Goal: Information Seeking & Learning: Learn about a topic

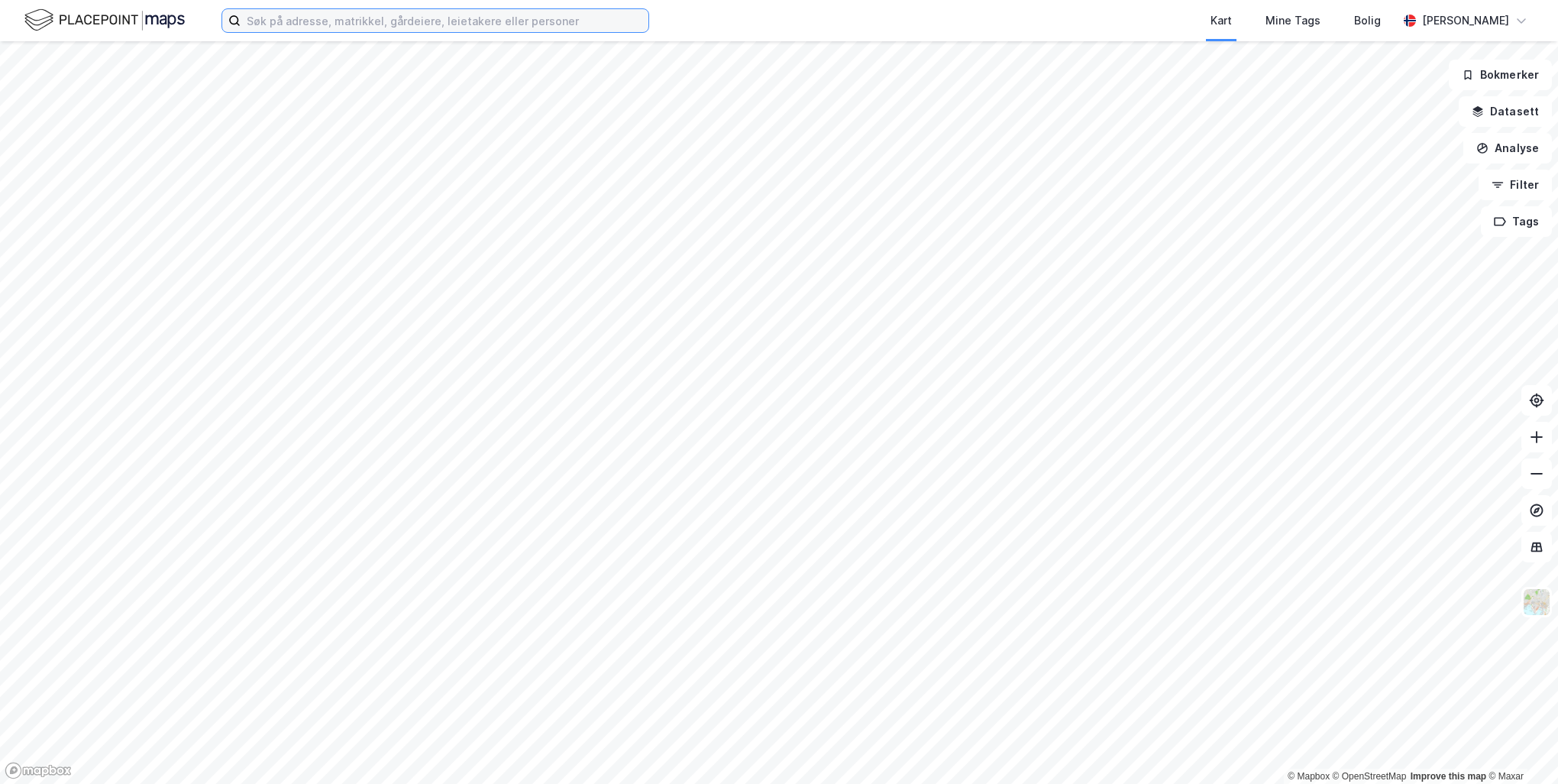
click at [341, 14] on input at bounding box center [444, 21] width 408 height 22
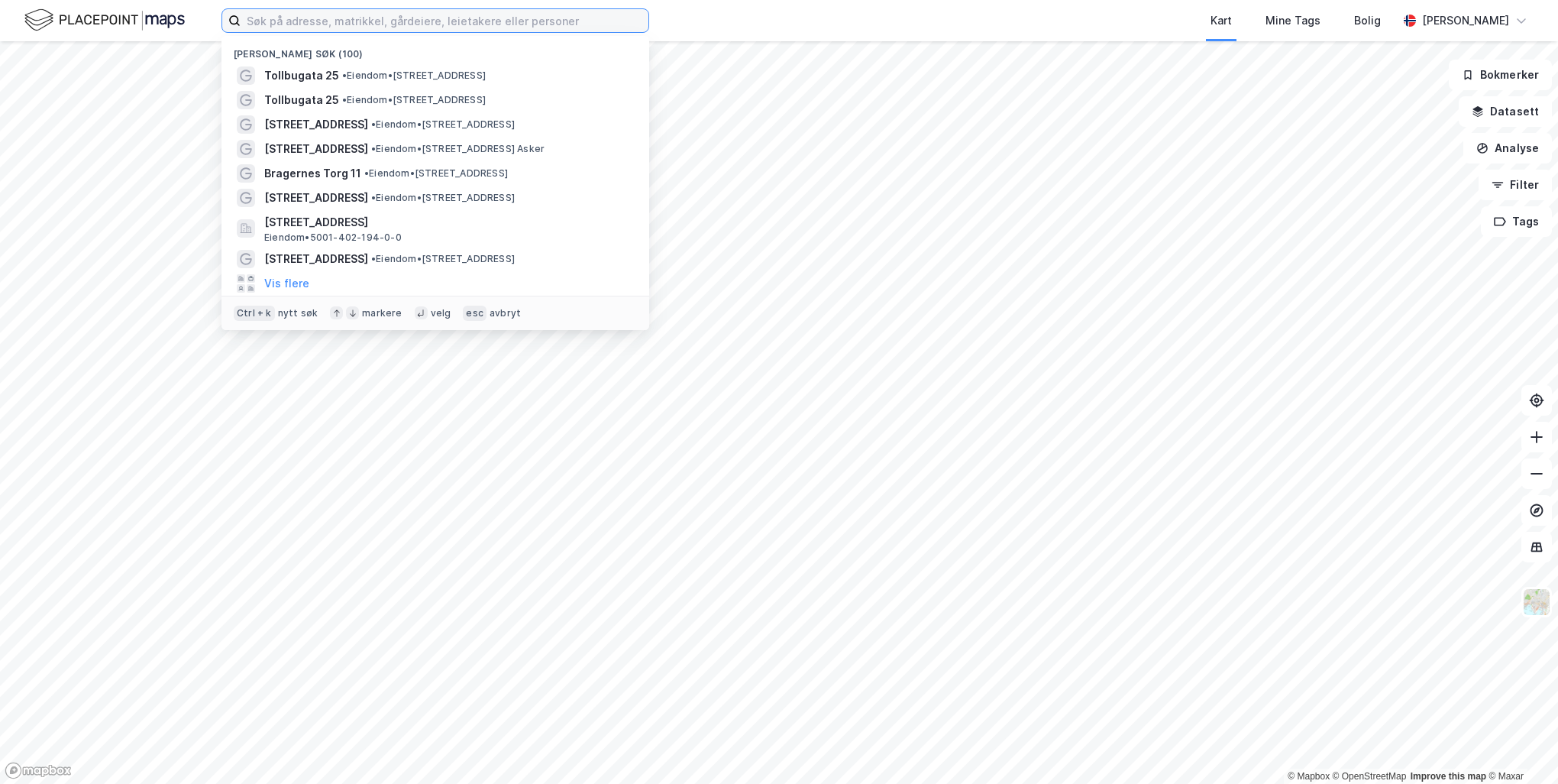
paste input "[STREET_ADDRESS]"
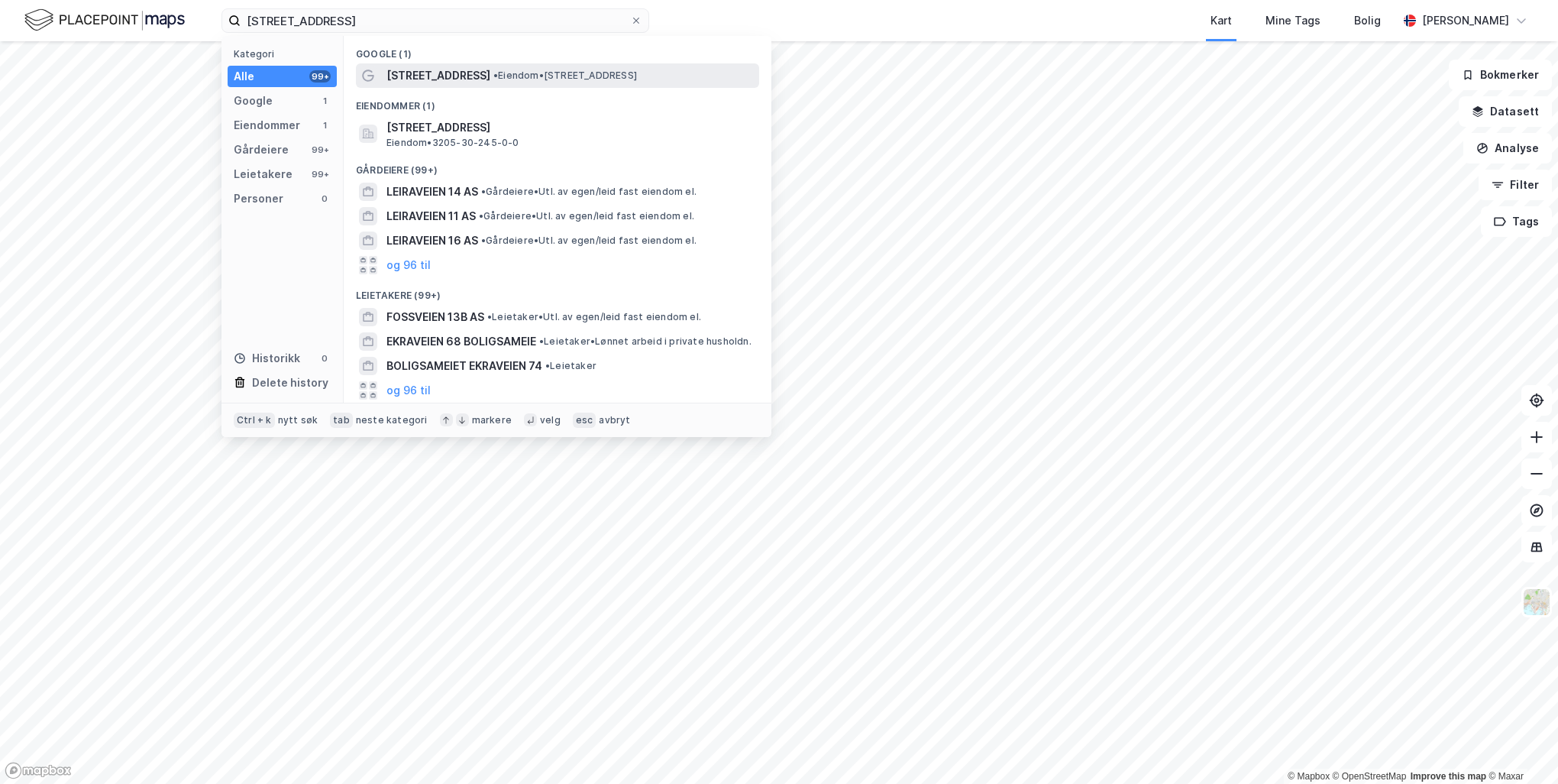
click at [486, 82] on div "[STREET_ADDRESS] • Eiendom • [STREET_ADDRESS]" at bounding box center [571, 76] width 370 height 19
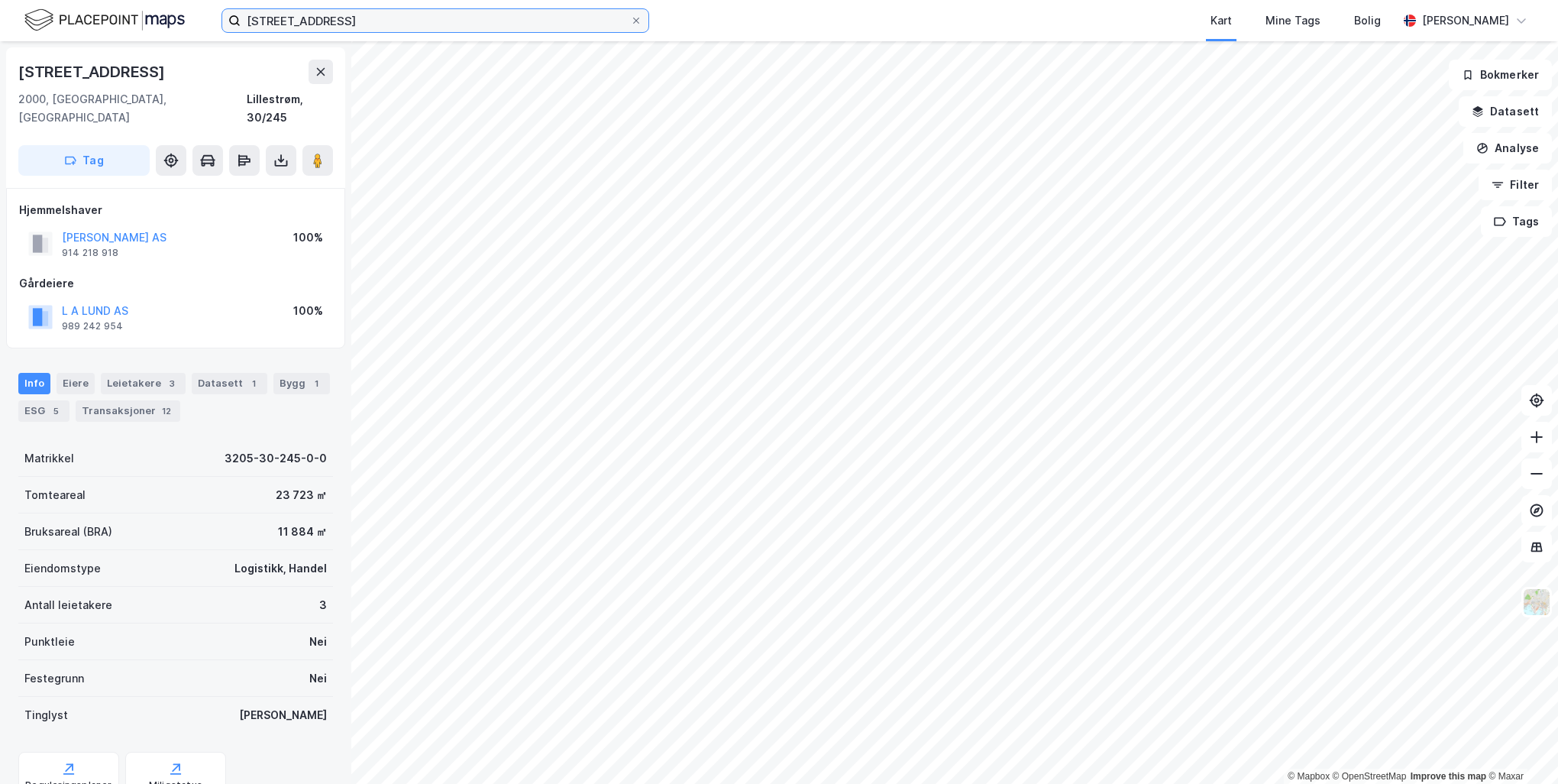
click at [504, 17] on input "[STREET_ADDRESS]" at bounding box center [436, 21] width 390 height 22
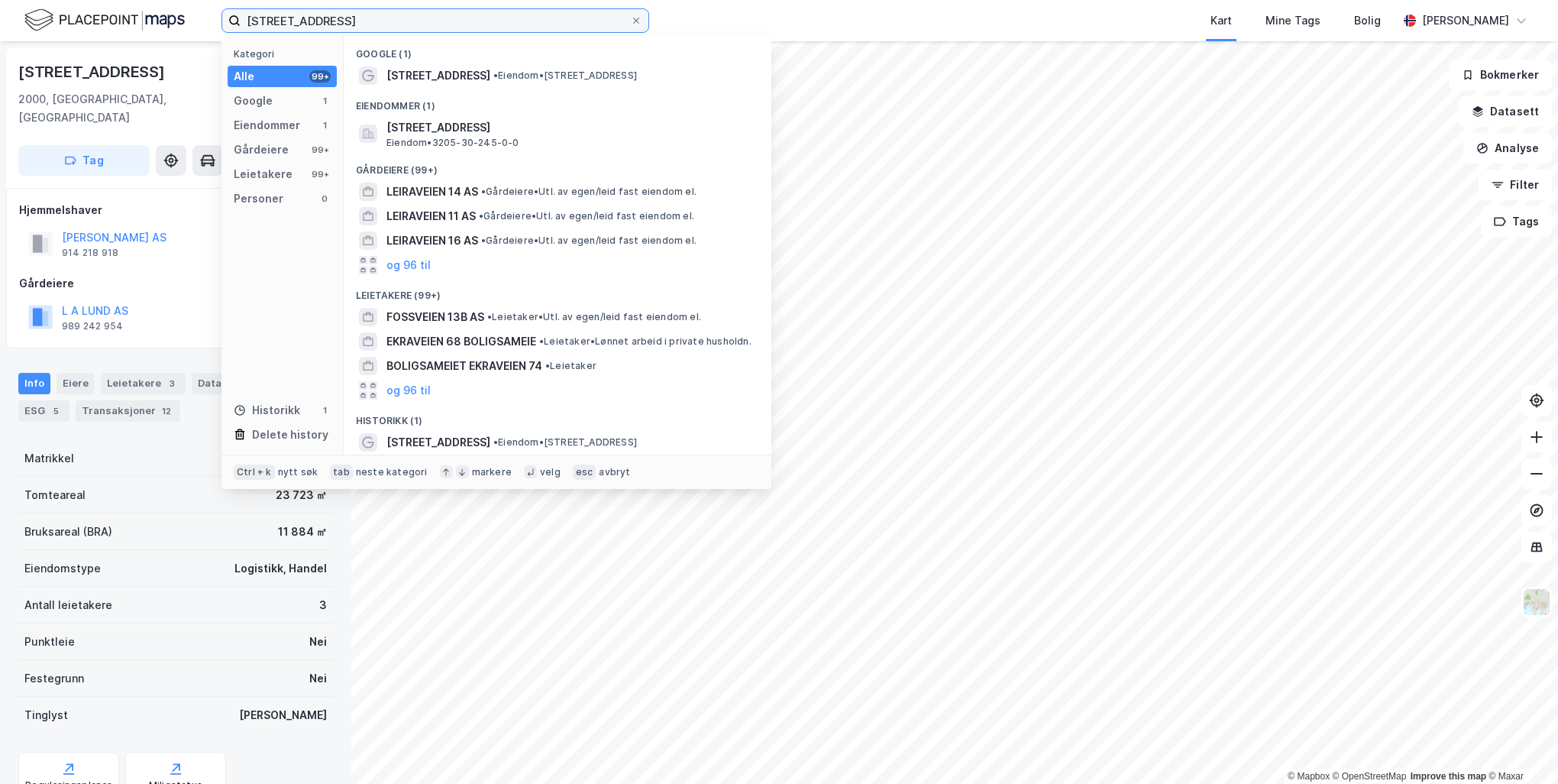
click at [504, 17] on input "[STREET_ADDRESS]" at bounding box center [436, 21] width 390 height 22
paste input "Syretårnet 3"
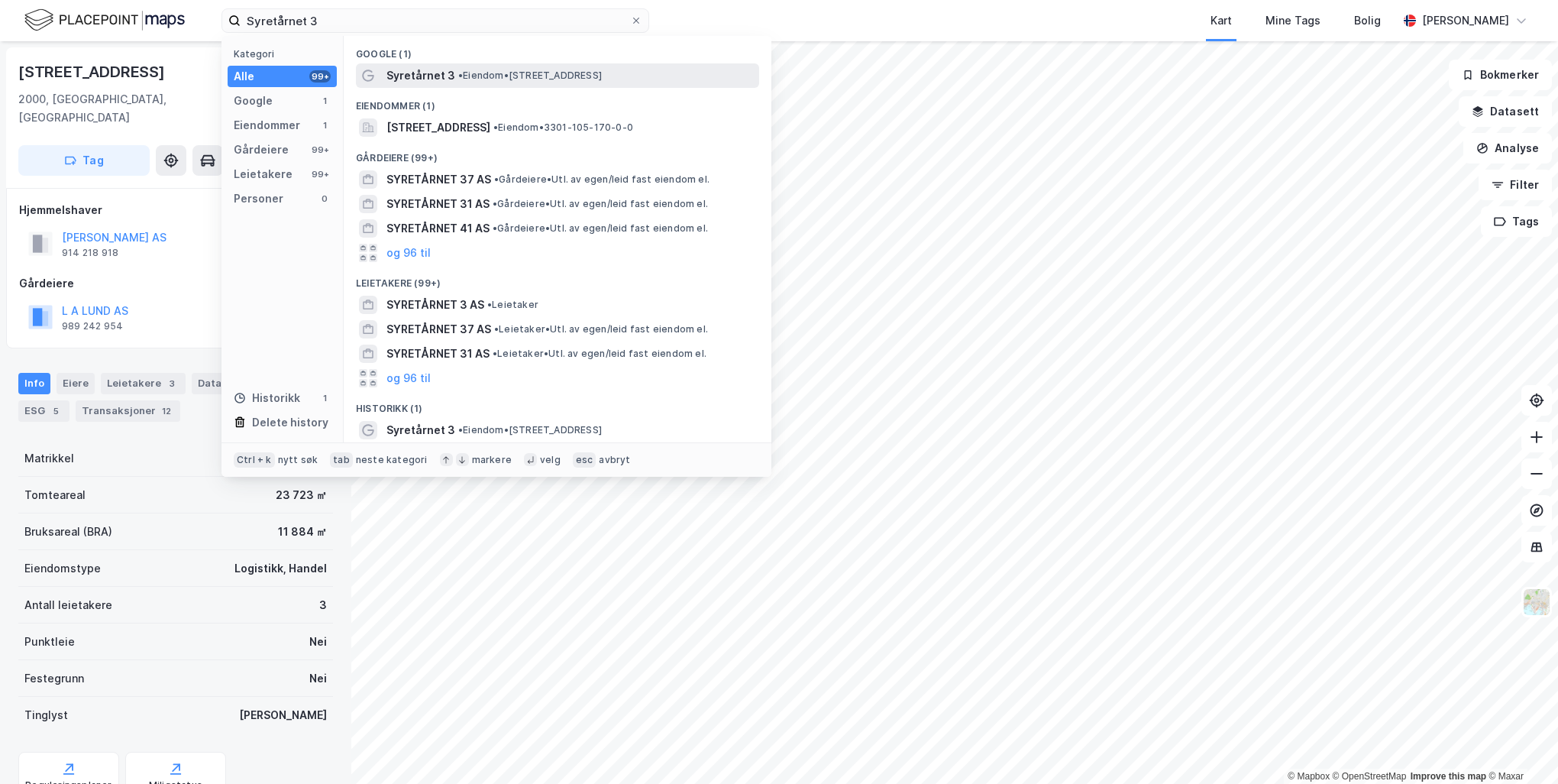
click at [511, 77] on span "• Eiendom • [STREET_ADDRESS]" at bounding box center [529, 75] width 143 height 12
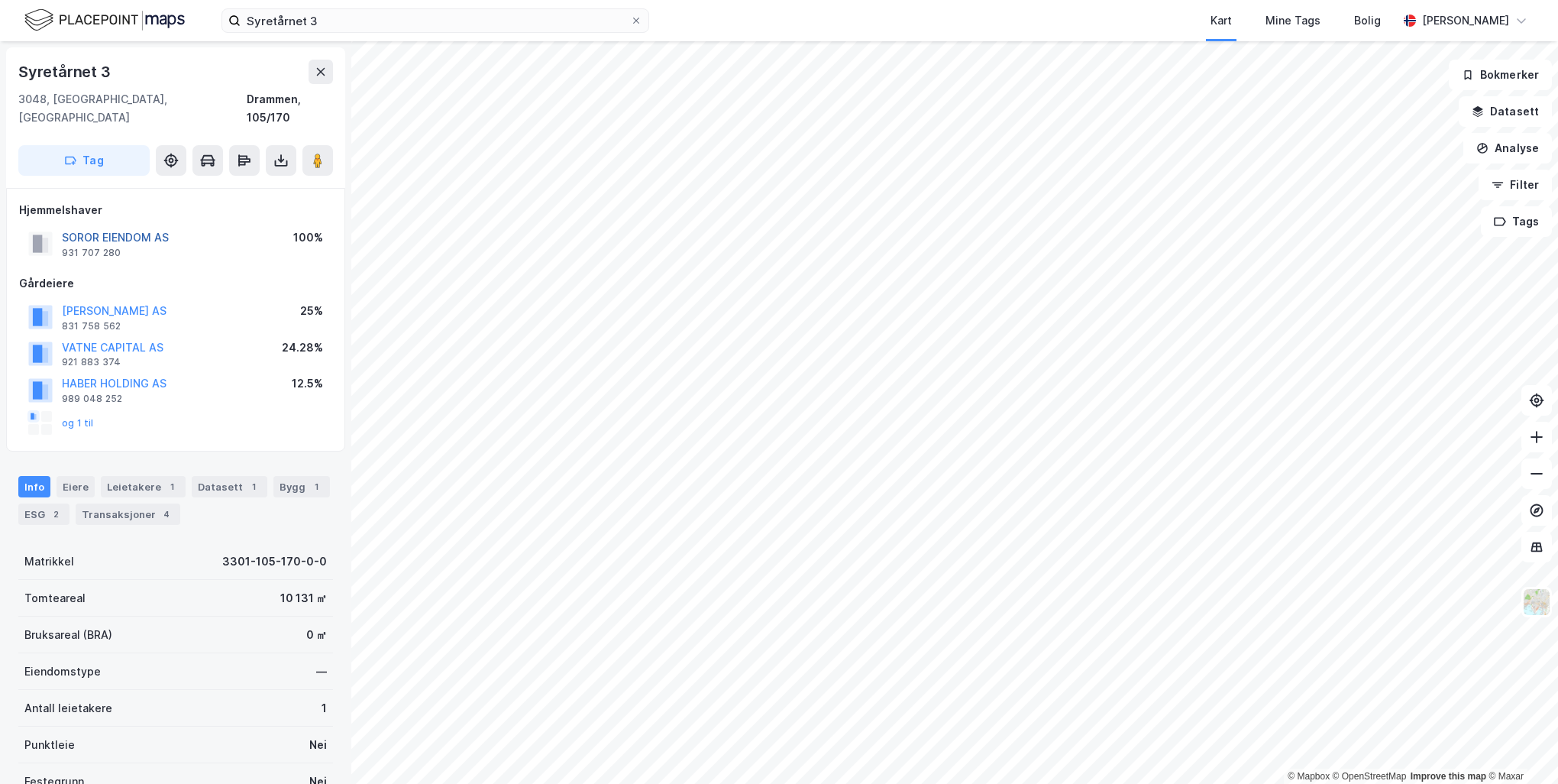
click at [0, 0] on button "SOROR EIENDOM AS" at bounding box center [0, 0] width 0 height 0
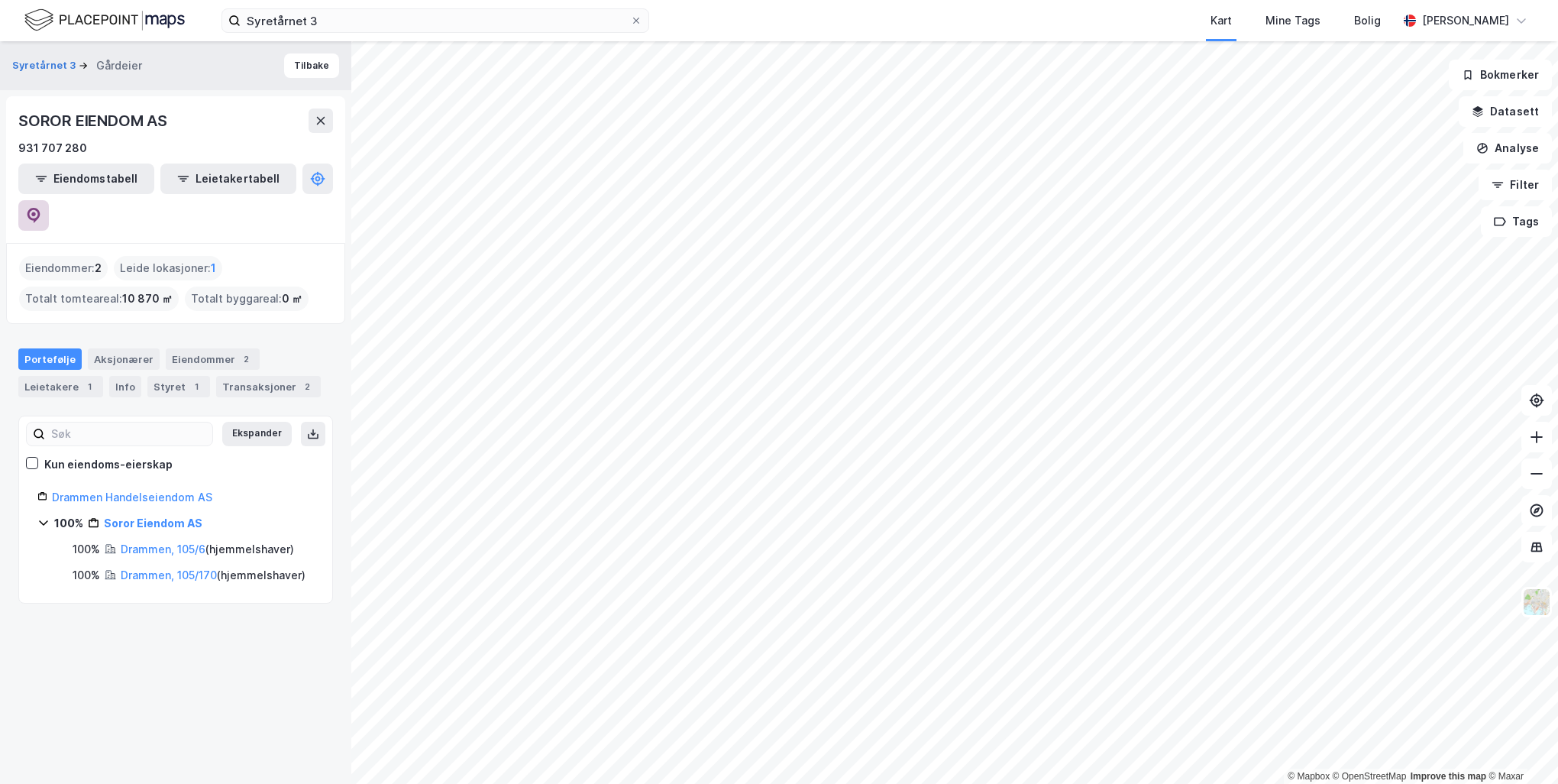
click at [40, 208] on icon at bounding box center [34, 215] width 13 height 15
click at [386, 22] on input "Syretårnet 3" at bounding box center [436, 21] width 390 height 22
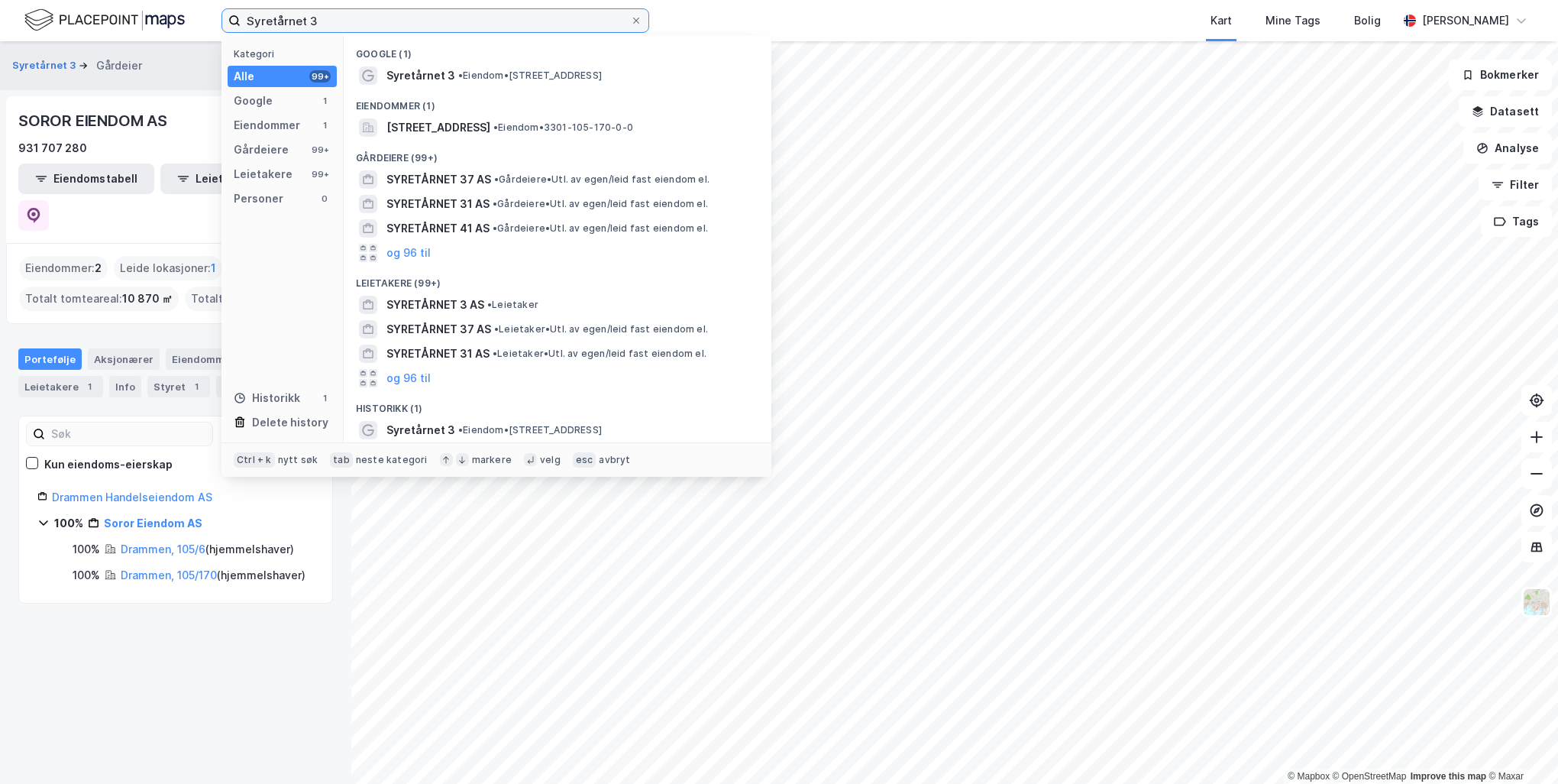
click at [386, 22] on input "Syretårnet 3" at bounding box center [436, 21] width 390 height 22
paste input "[STREET_ADDRESS]"
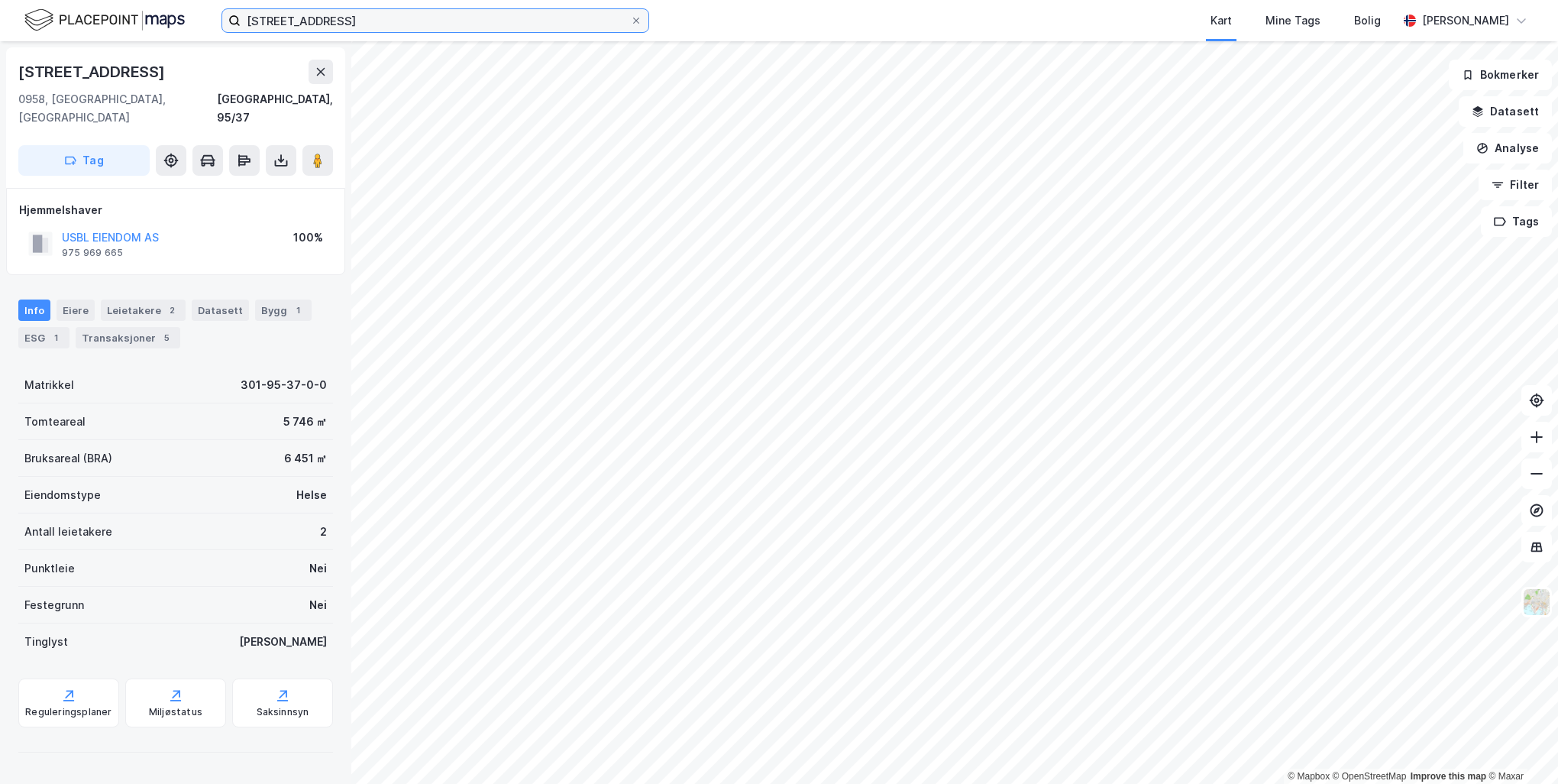
click at [449, 20] on input "[STREET_ADDRESS]" at bounding box center [436, 21] width 390 height 22
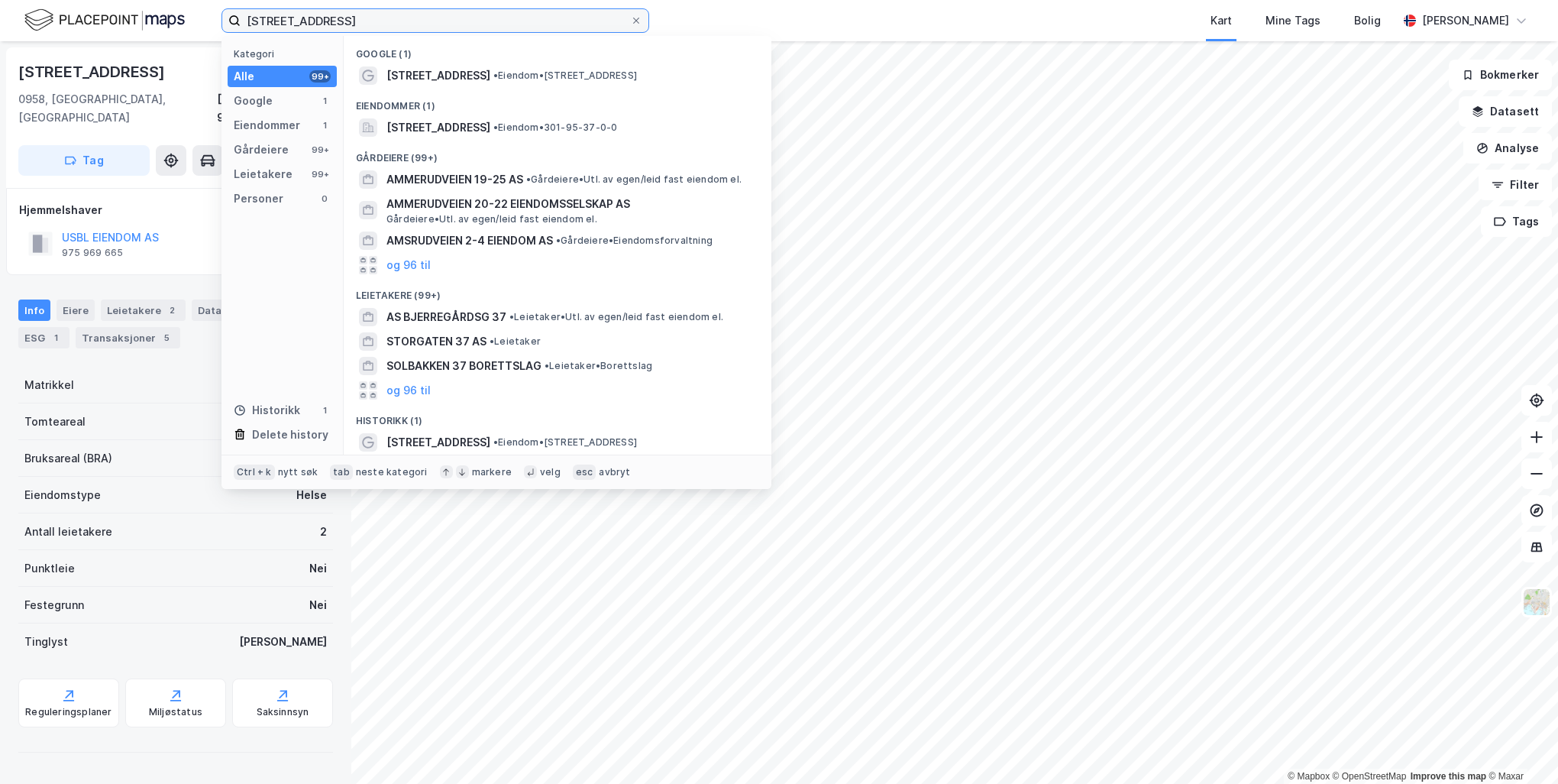
click at [449, 20] on input "[STREET_ADDRESS]" at bounding box center [436, 21] width 390 height 22
paste input "Mosseveien56"
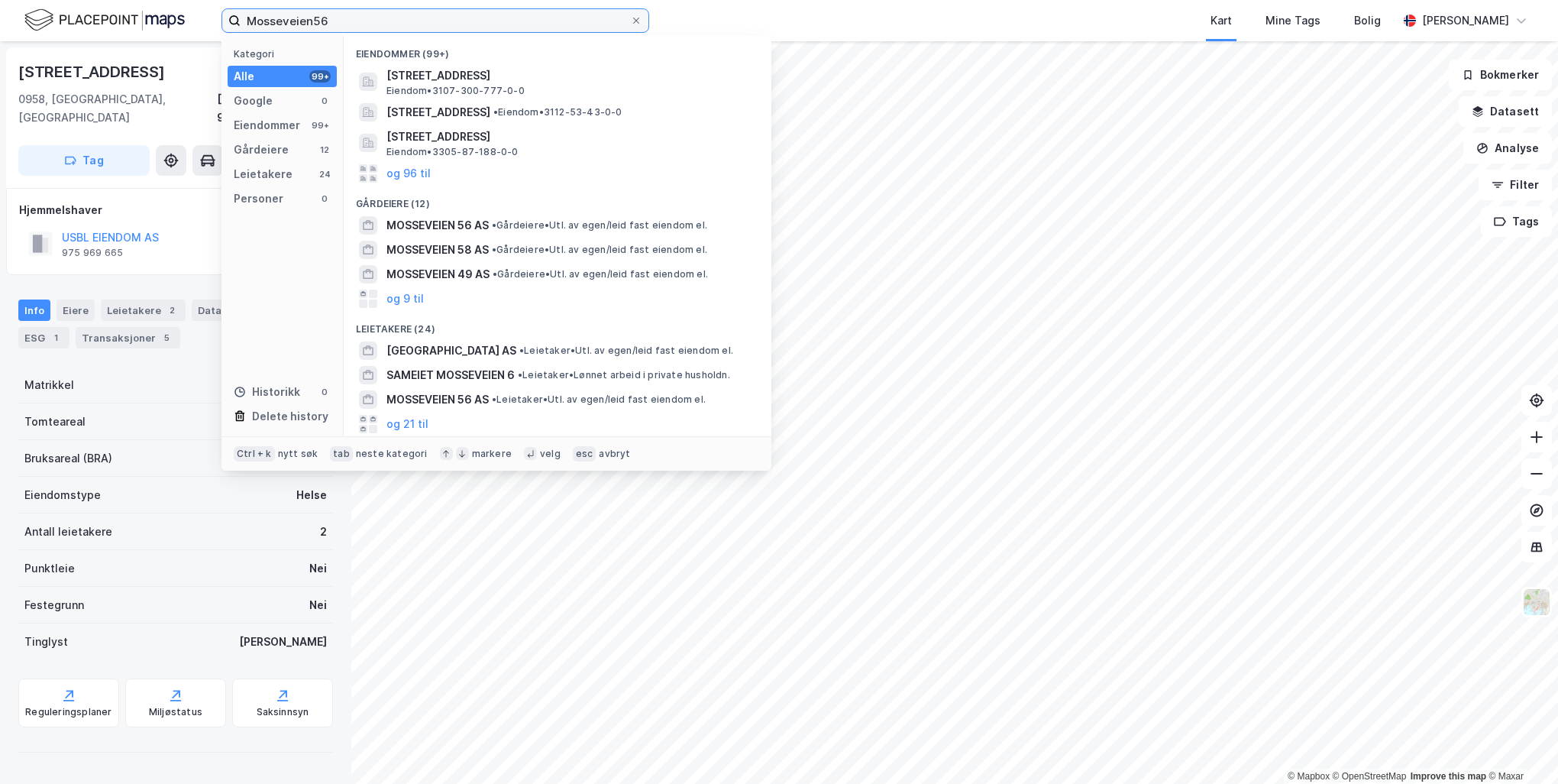
click at [313, 18] on input "Mosseveien56" at bounding box center [436, 21] width 390 height 22
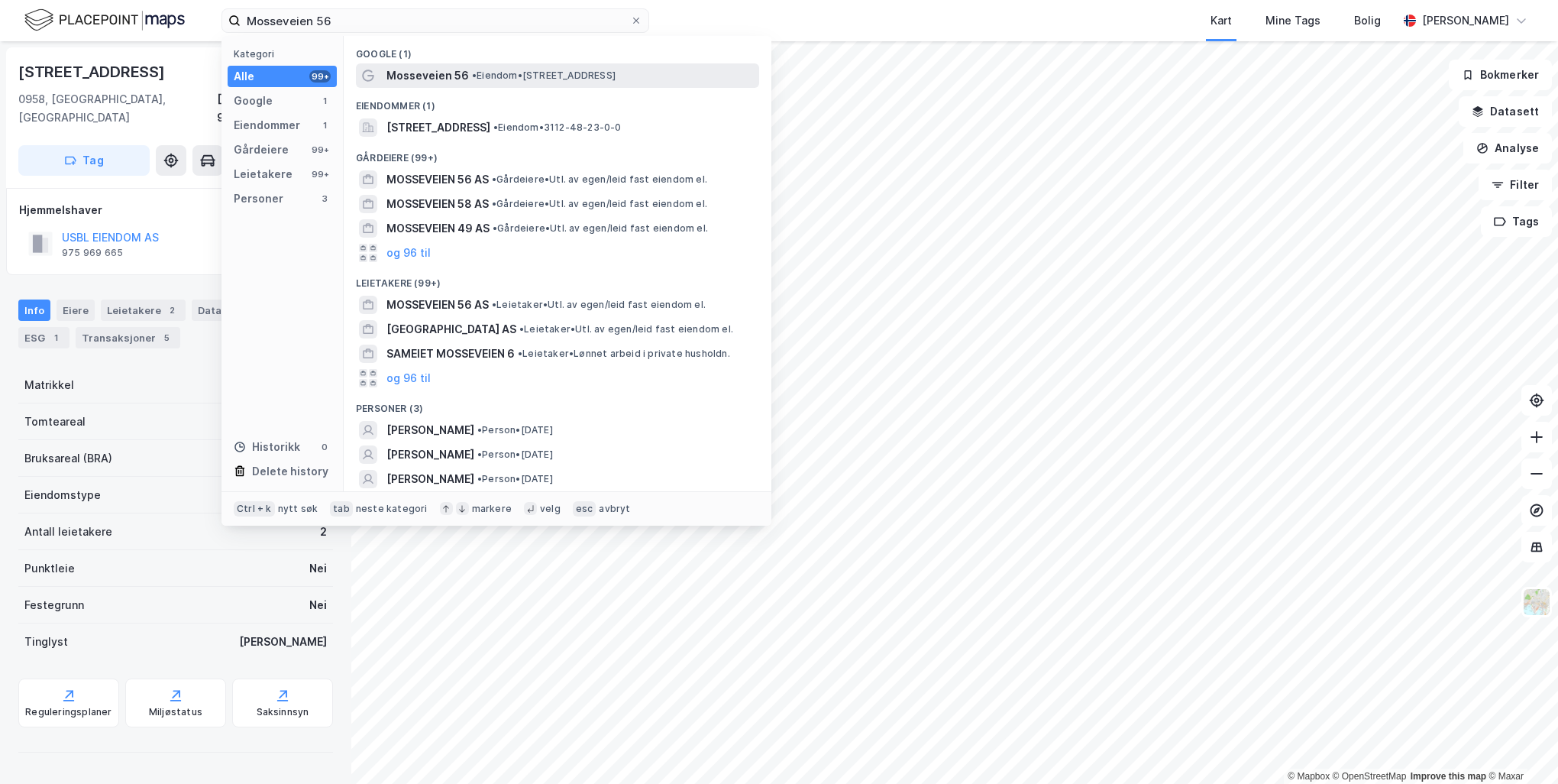
click at [481, 68] on div "Mosseveien 56 • Eiendom • [STREET_ADDRESS]" at bounding box center [571, 76] width 370 height 19
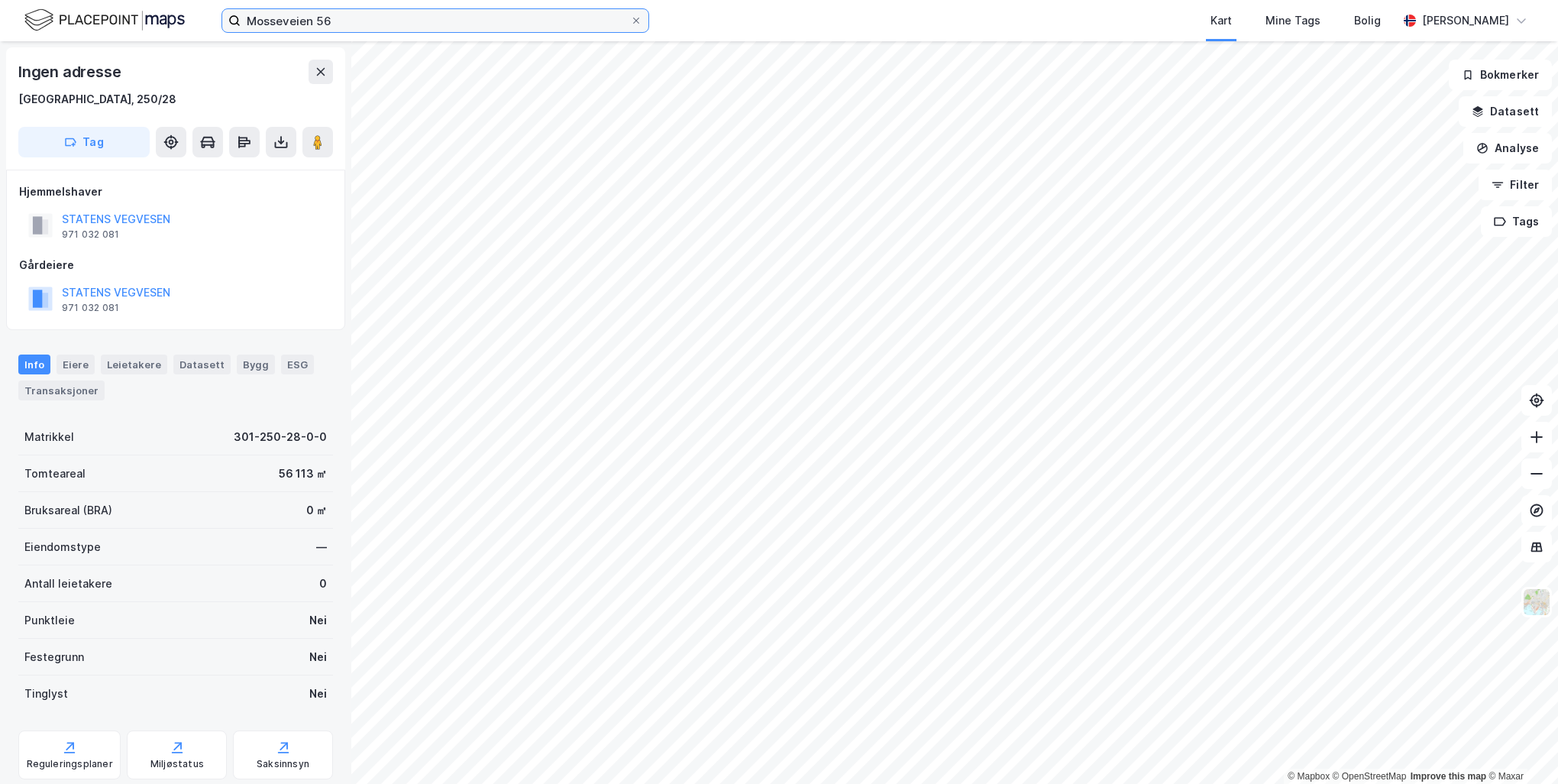
click at [363, 27] on input "Mosseveien 56" at bounding box center [436, 21] width 390 height 22
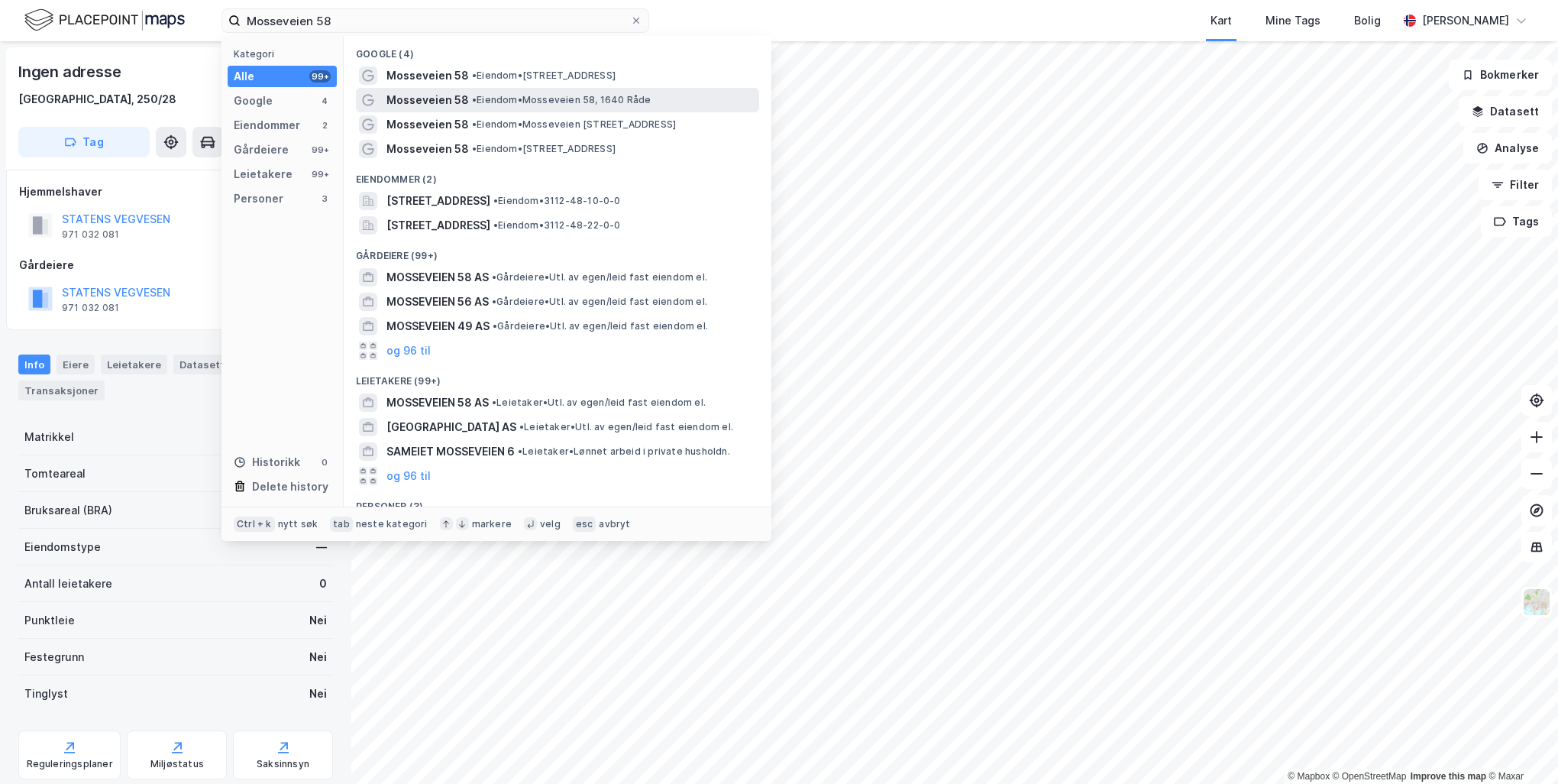
click at [440, 96] on span "Mosseveien 58" at bounding box center [428, 100] width 82 height 19
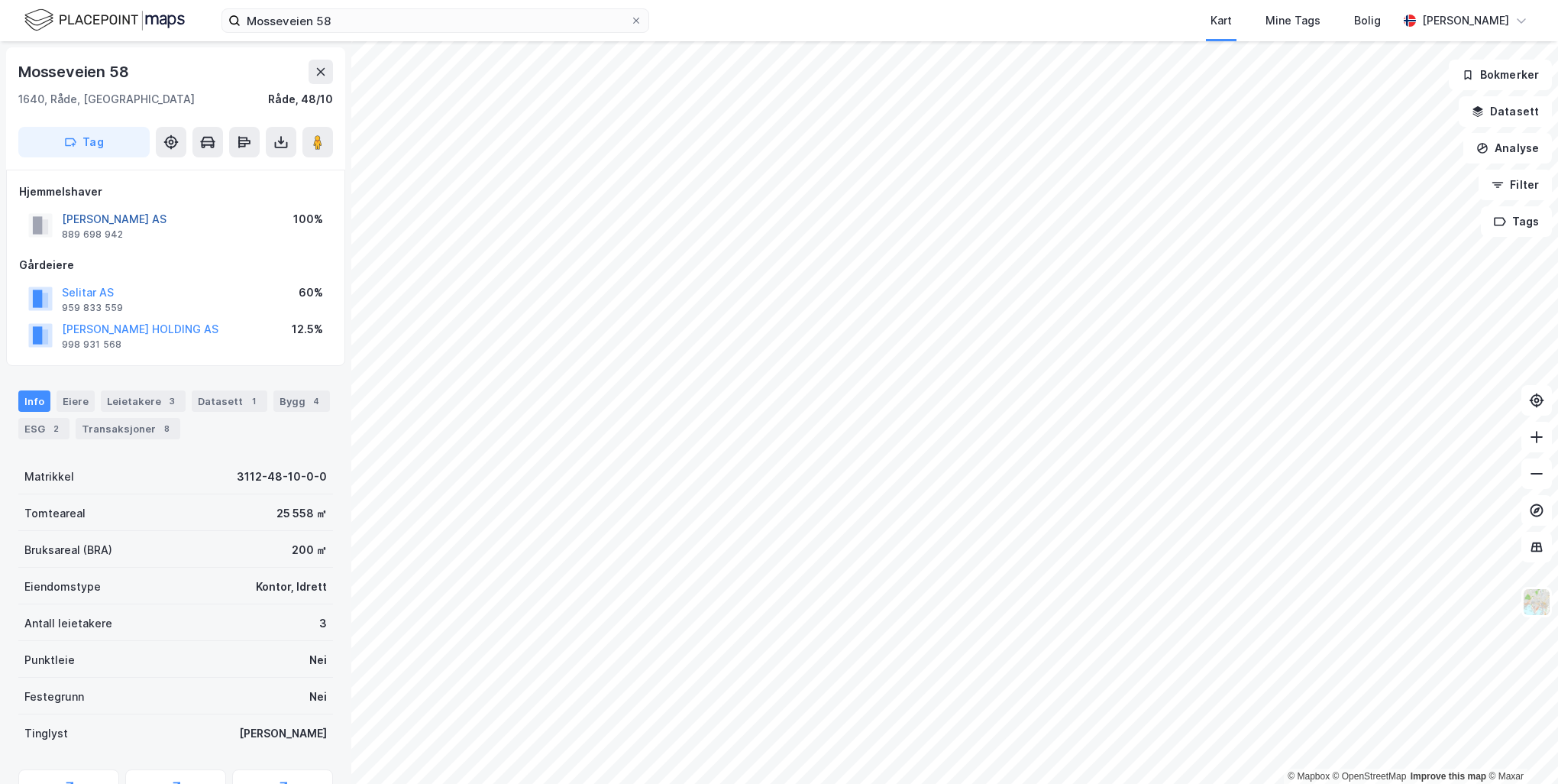
click at [0, 0] on button "[PERSON_NAME] AS" at bounding box center [0, 0] width 0 height 0
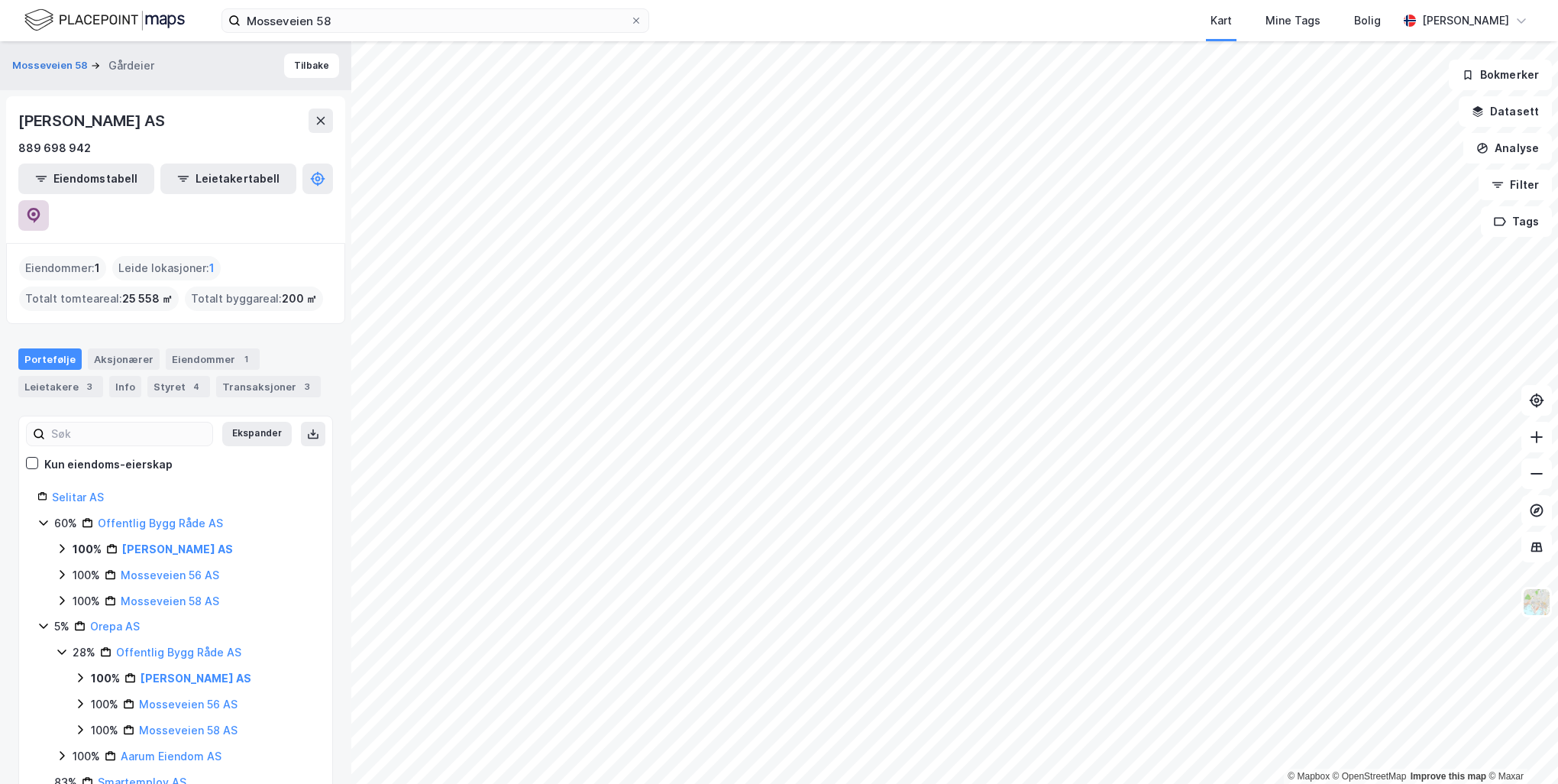
click at [40, 208] on icon at bounding box center [34, 215] width 13 height 15
click at [342, 22] on input "Mosseveien 58" at bounding box center [436, 21] width 390 height 22
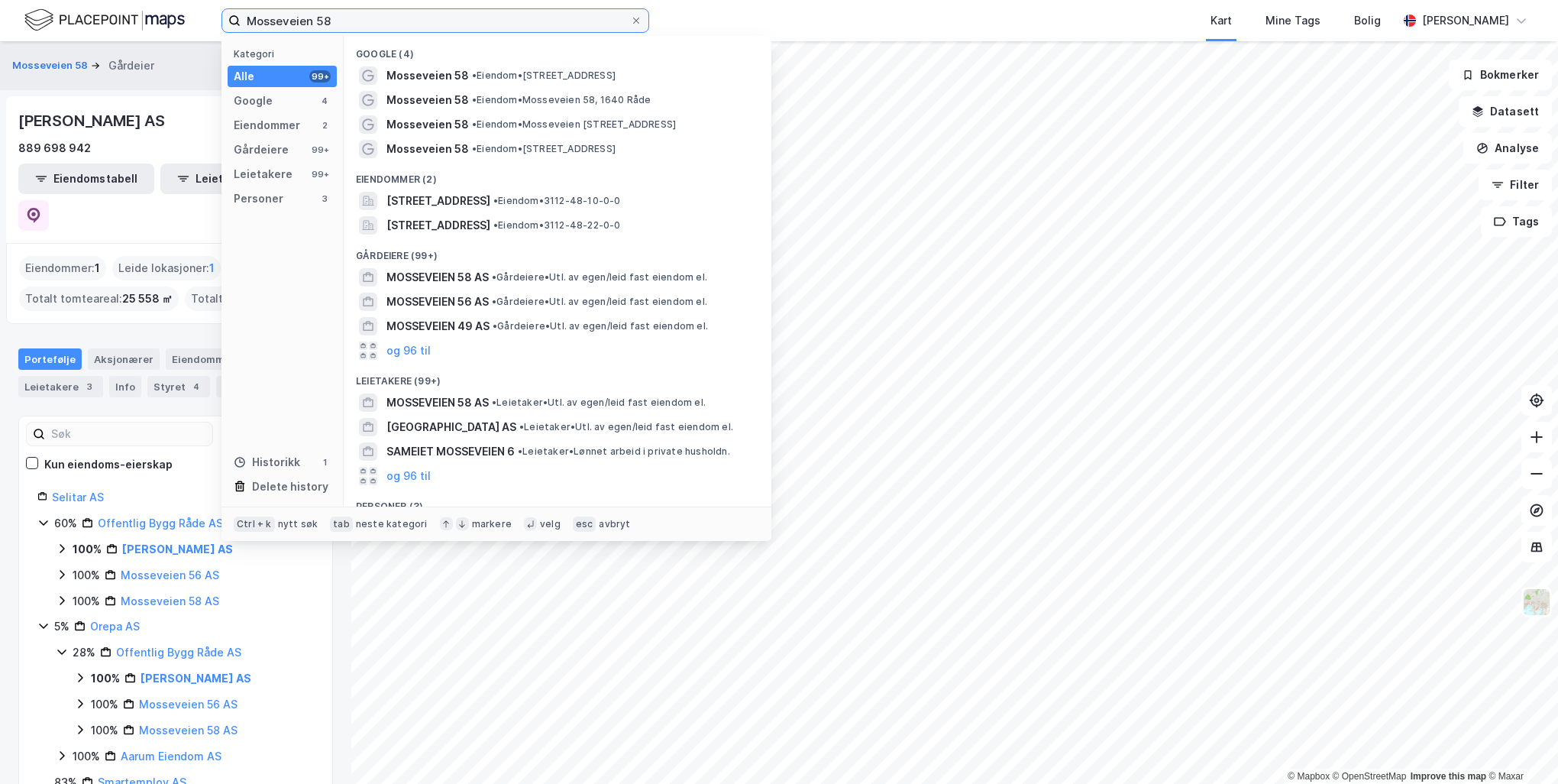
click at [342, 22] on input "Mosseveien 58" at bounding box center [436, 21] width 390 height 22
paste input "iddelthuns gate 29"
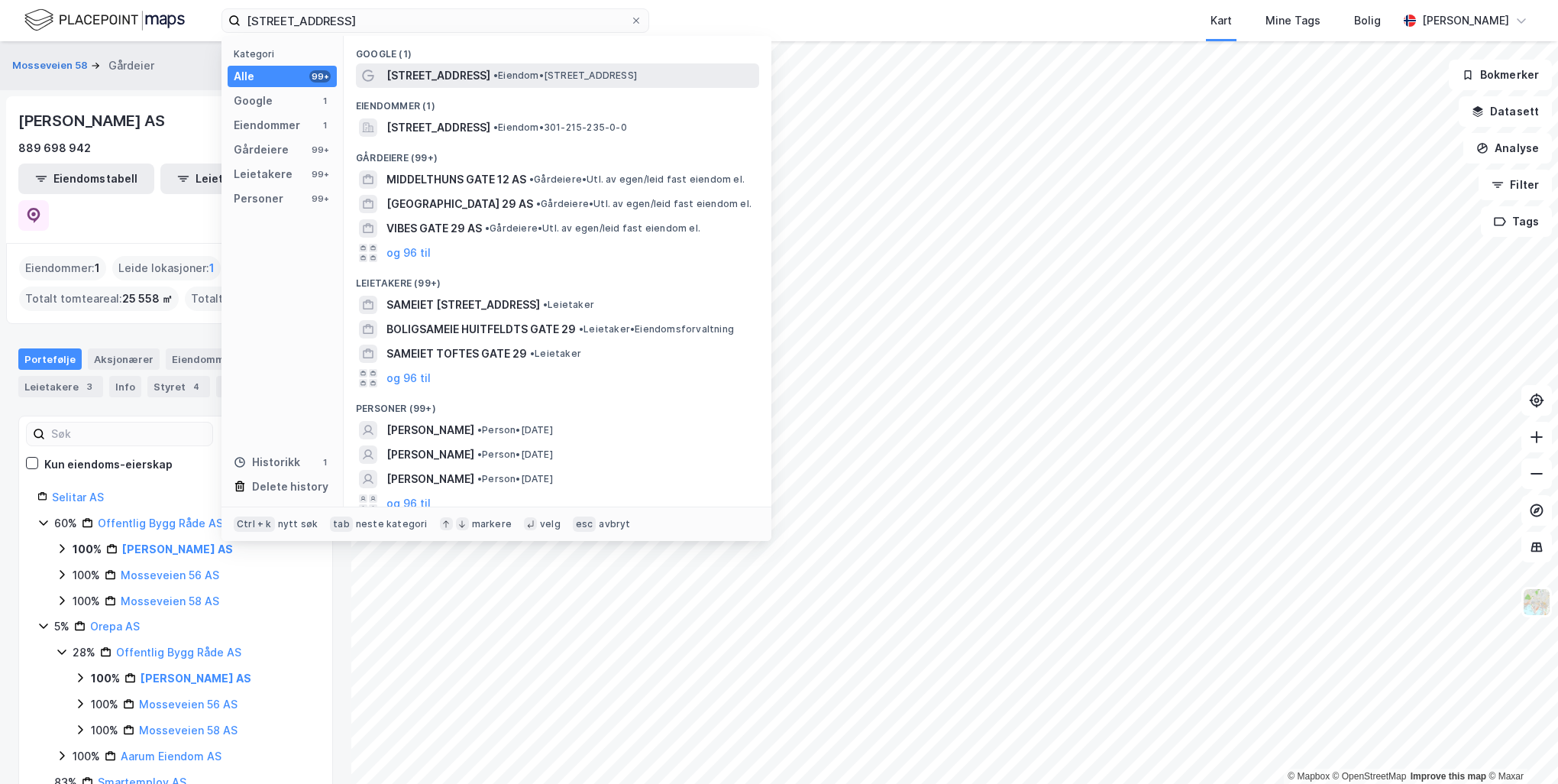
click at [467, 77] on span "[STREET_ADDRESS]" at bounding box center [438, 76] width 104 height 19
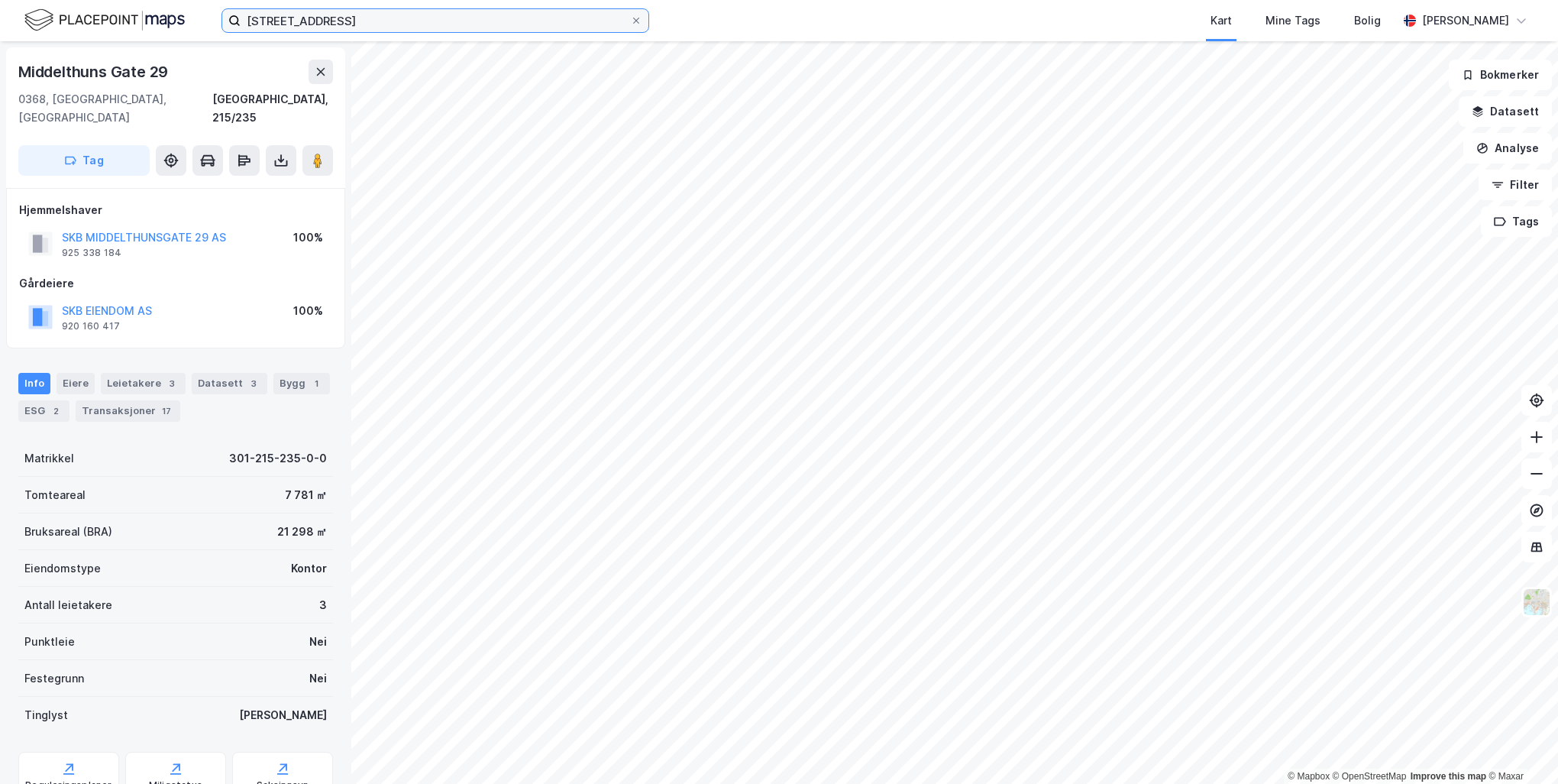
click at [351, 16] on input "[STREET_ADDRESS]" at bounding box center [436, 21] width 390 height 22
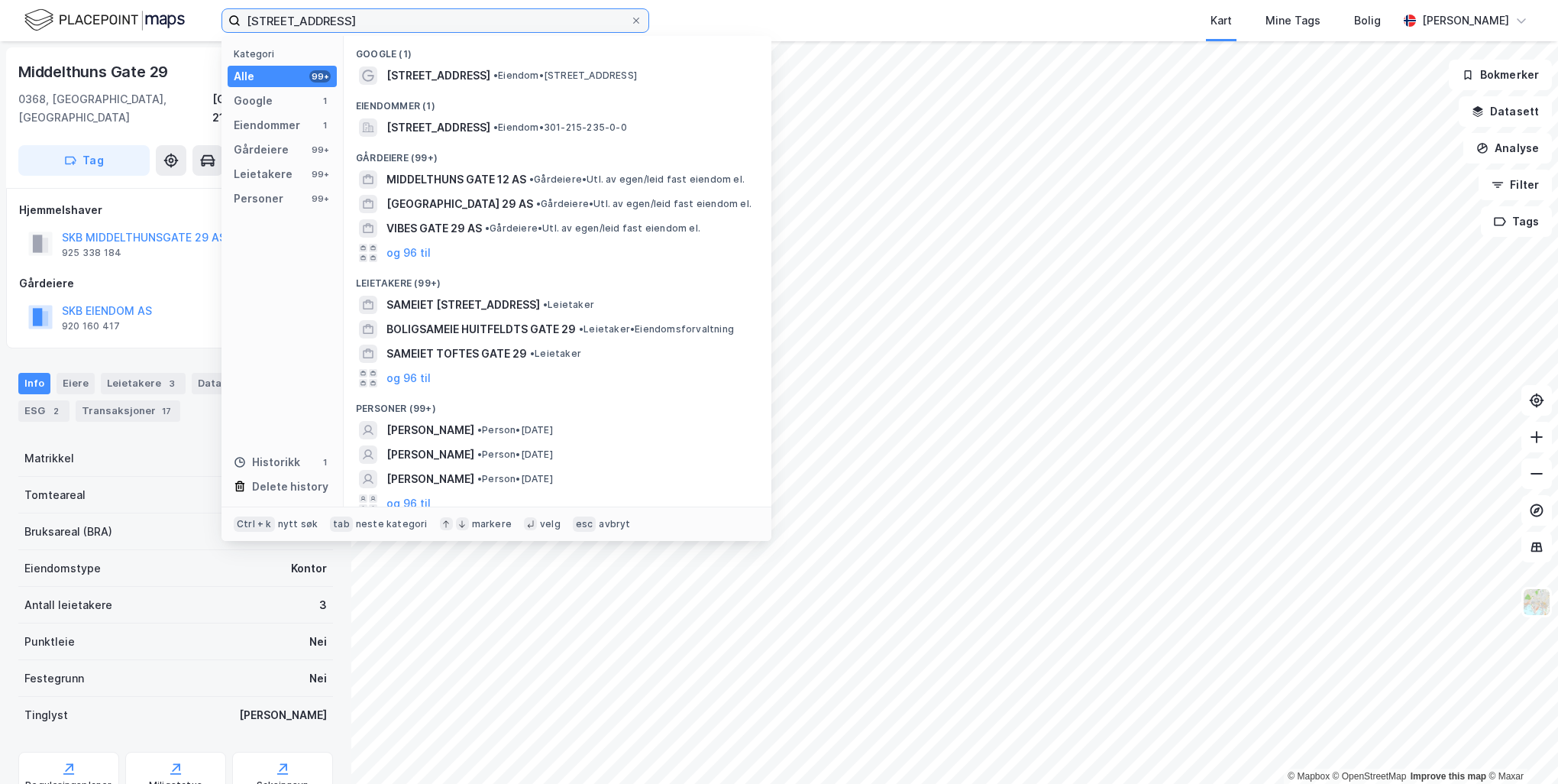
click at [351, 16] on input "[STREET_ADDRESS]" at bounding box center [436, 21] width 390 height 22
paste input "[STREET_ADDRESS]"
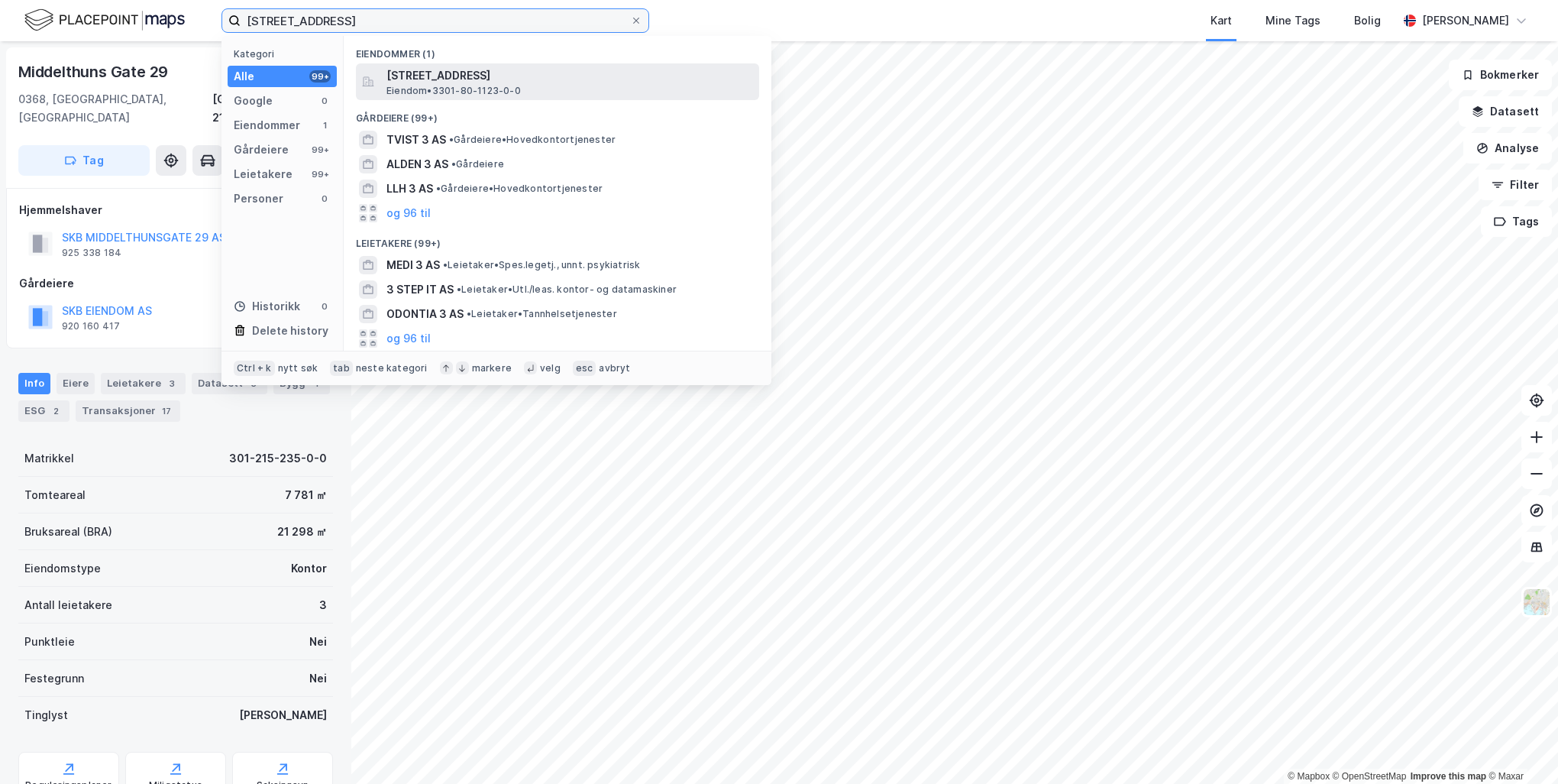
type input "[STREET_ADDRESS]"
click at [452, 75] on span "[STREET_ADDRESS]" at bounding box center [570, 76] width 366 height 19
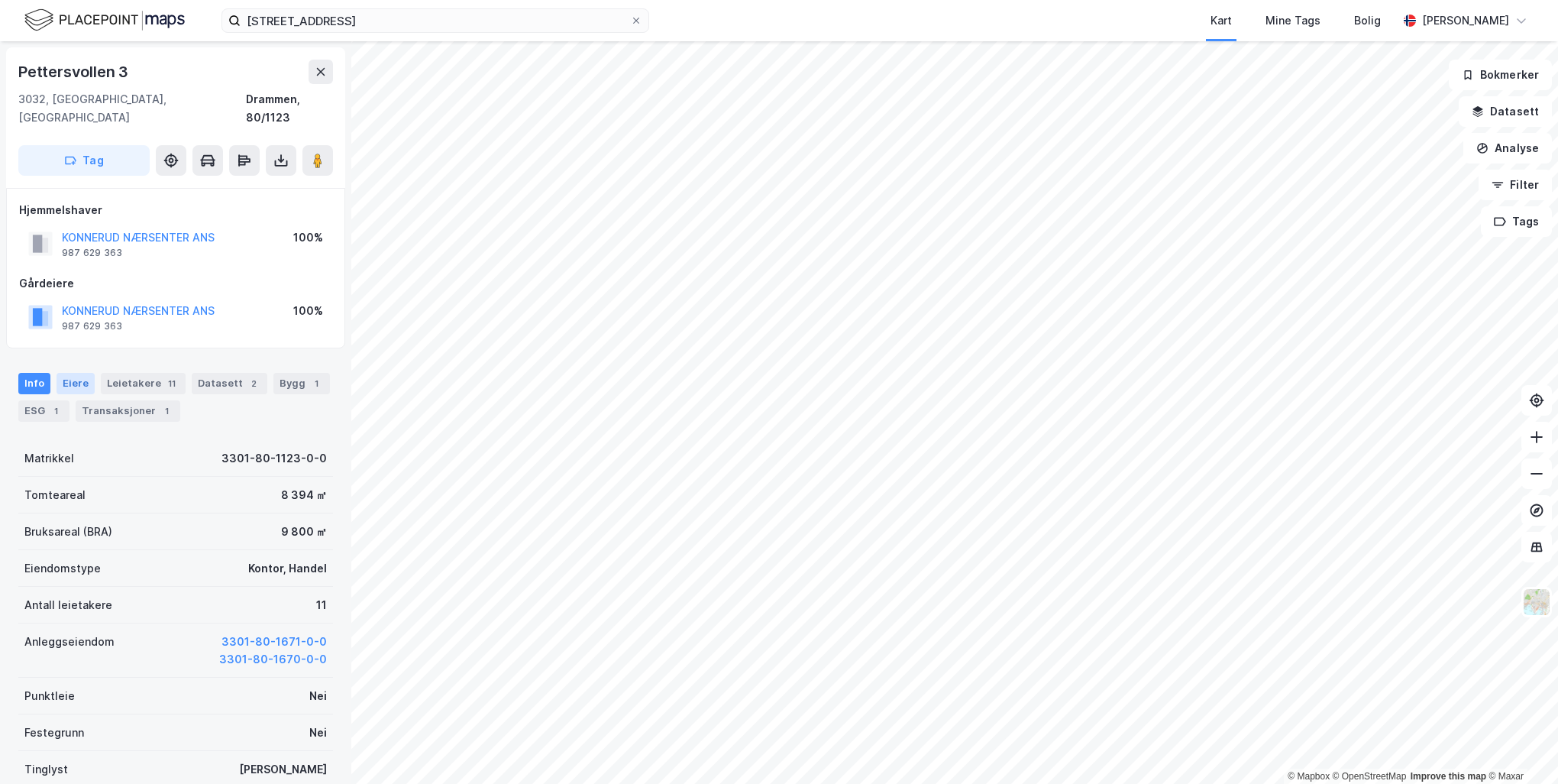
click at [88, 373] on div "Eiere" at bounding box center [75, 383] width 38 height 22
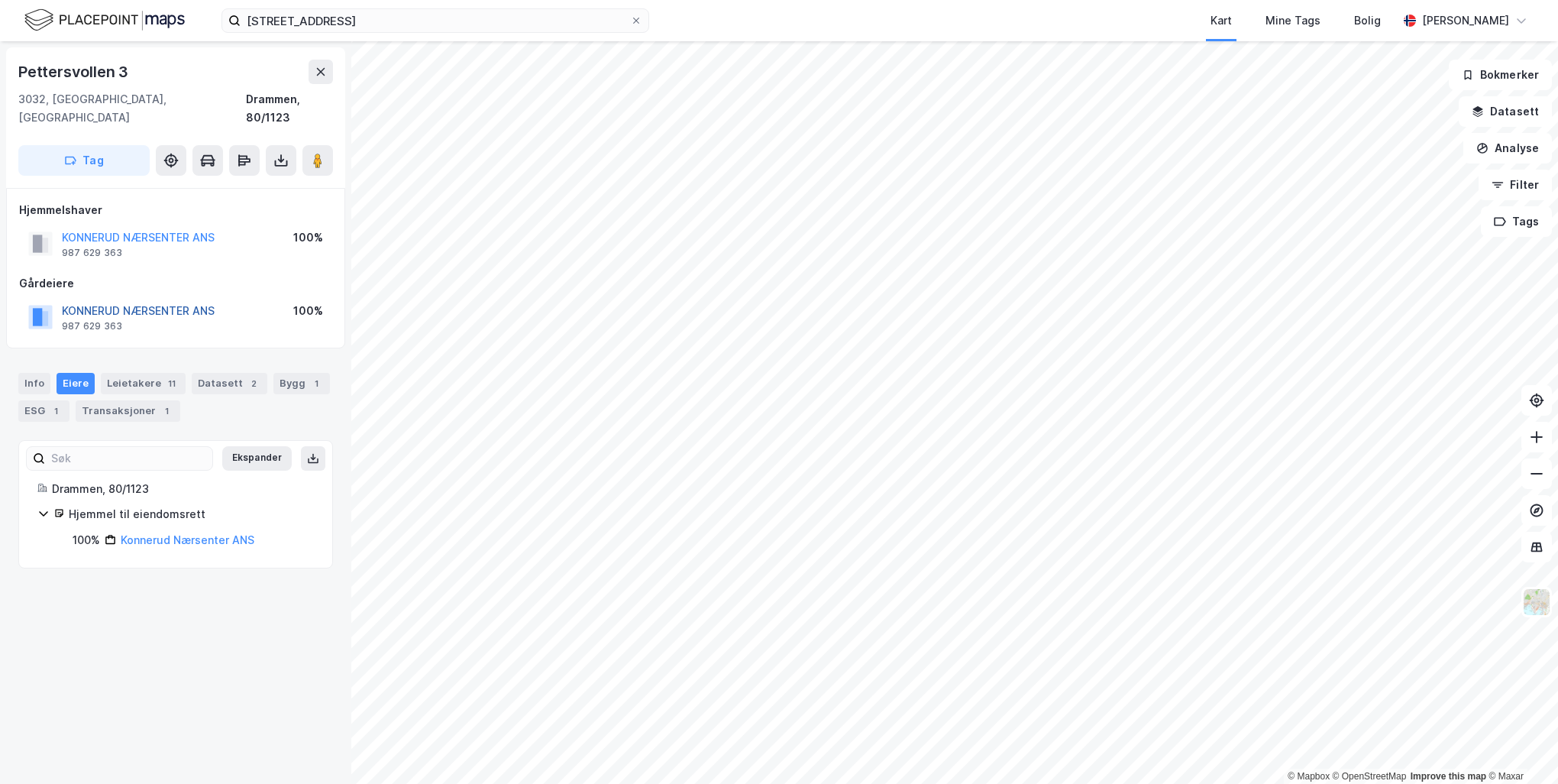
click at [0, 0] on button "KONNERUD NÆRSENTER ANS" at bounding box center [0, 0] width 0 height 0
